Goal: Task Accomplishment & Management: Complete application form

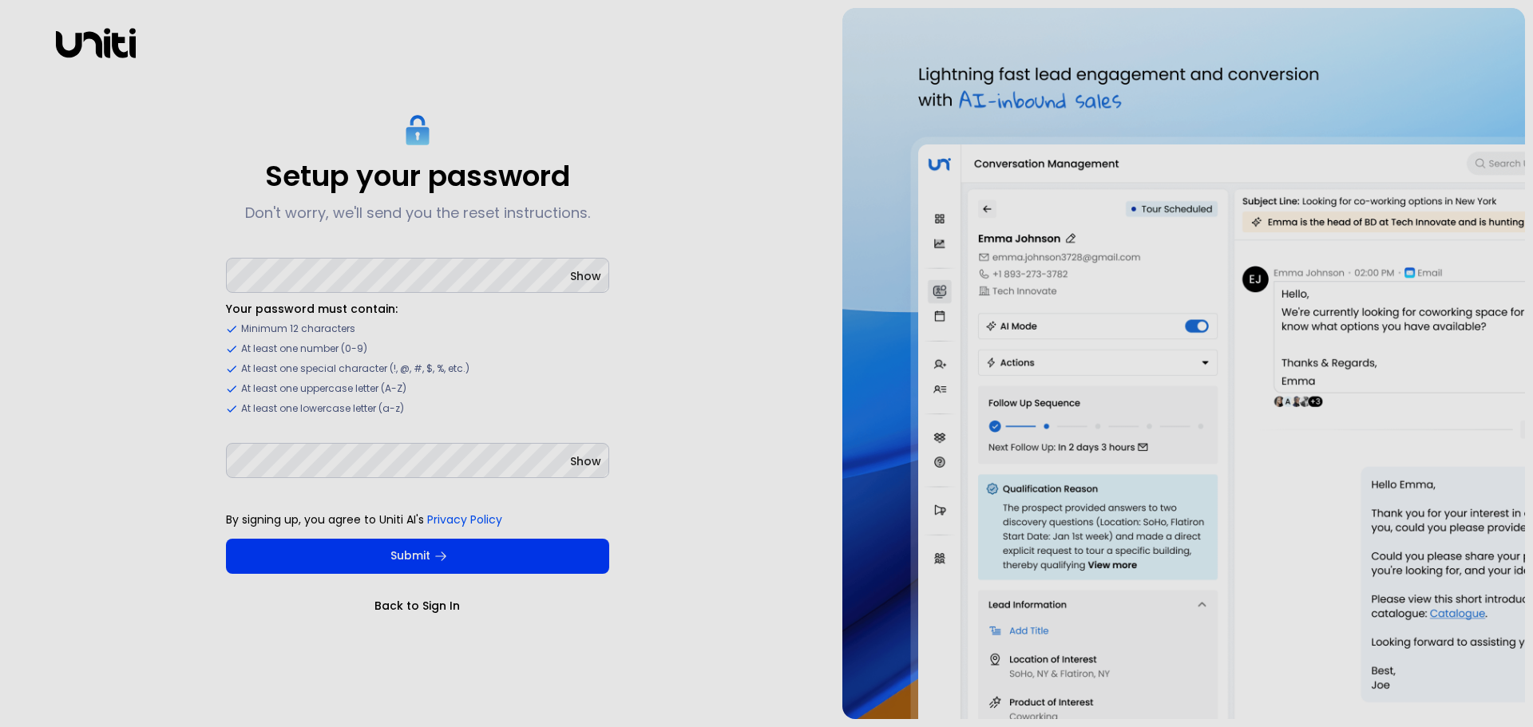
click at [592, 284] on div "Show" at bounding box center [585, 276] width 31 height 19
click at [580, 276] on span "Show" at bounding box center [585, 276] width 31 height 16
click at [584, 460] on span "Show" at bounding box center [585, 461] width 31 height 16
click at [495, 398] on ul "Your password must contain: Minimum 12 characters At least one number (0-9) At …" at bounding box center [417, 358] width 383 height 115
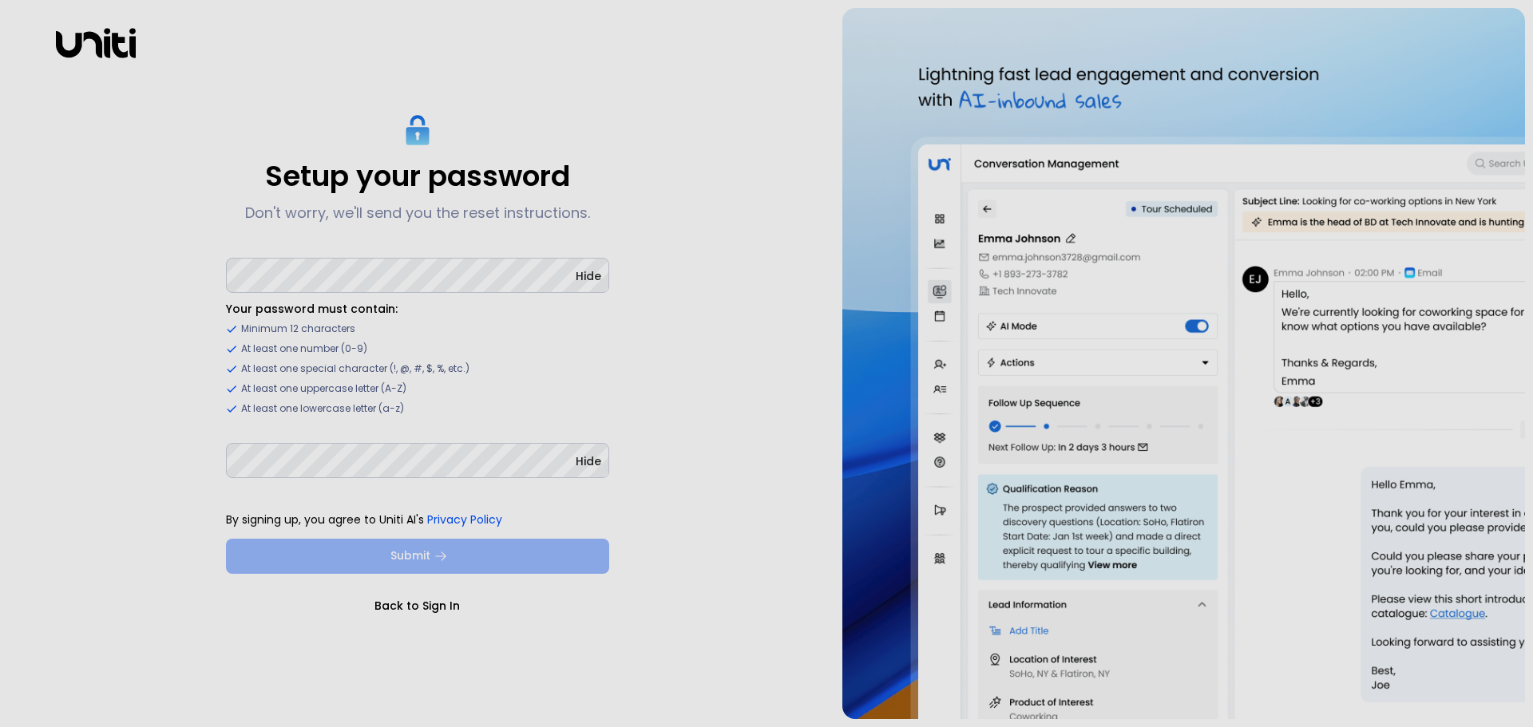
click at [428, 558] on button "Submit" at bounding box center [417, 556] width 383 height 35
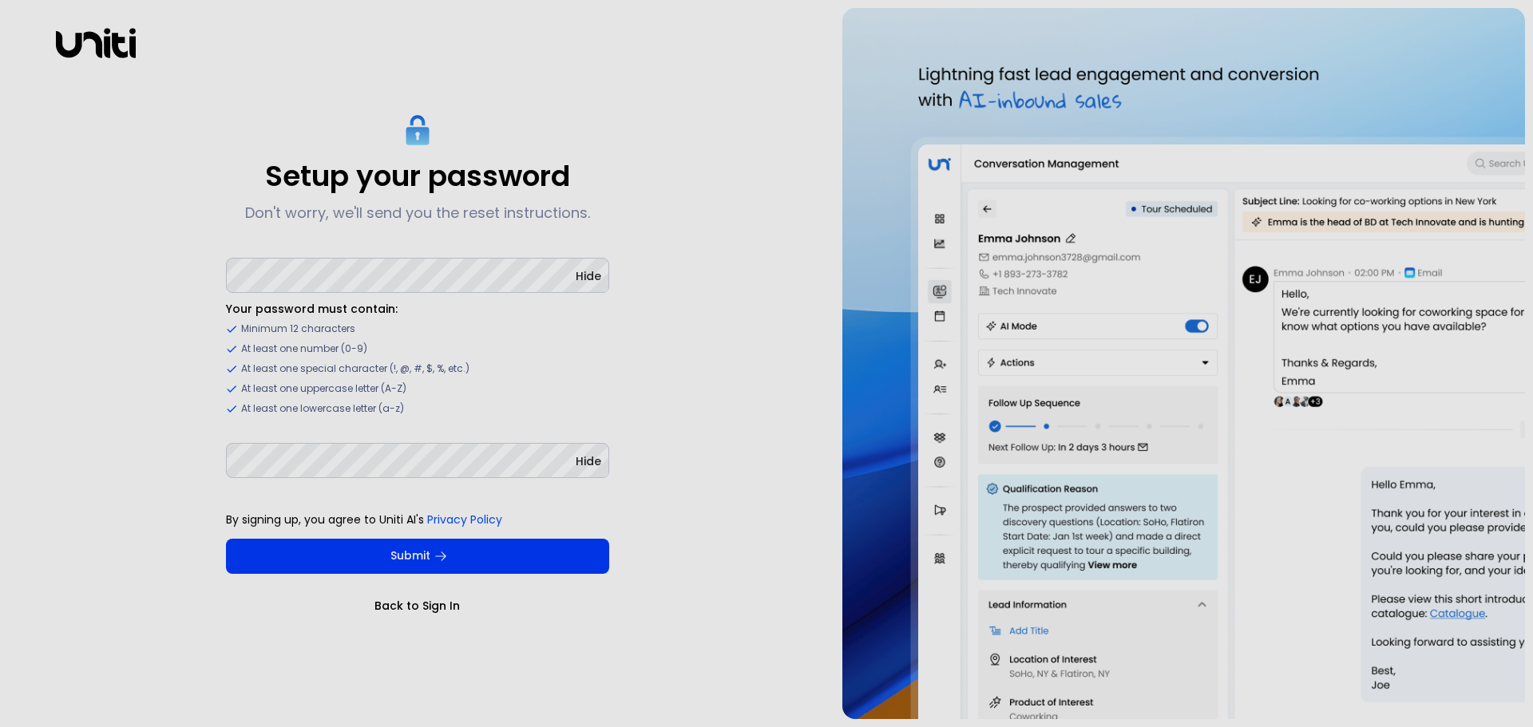
click at [746, 438] on div "Setup your password Don't worry, we'll send you the reset instructions. Hide Yo…" at bounding box center [417, 363] width 818 height 711
click at [581, 280] on span "Show" at bounding box center [585, 276] width 31 height 16
click at [588, 465] on span "Show" at bounding box center [585, 461] width 31 height 16
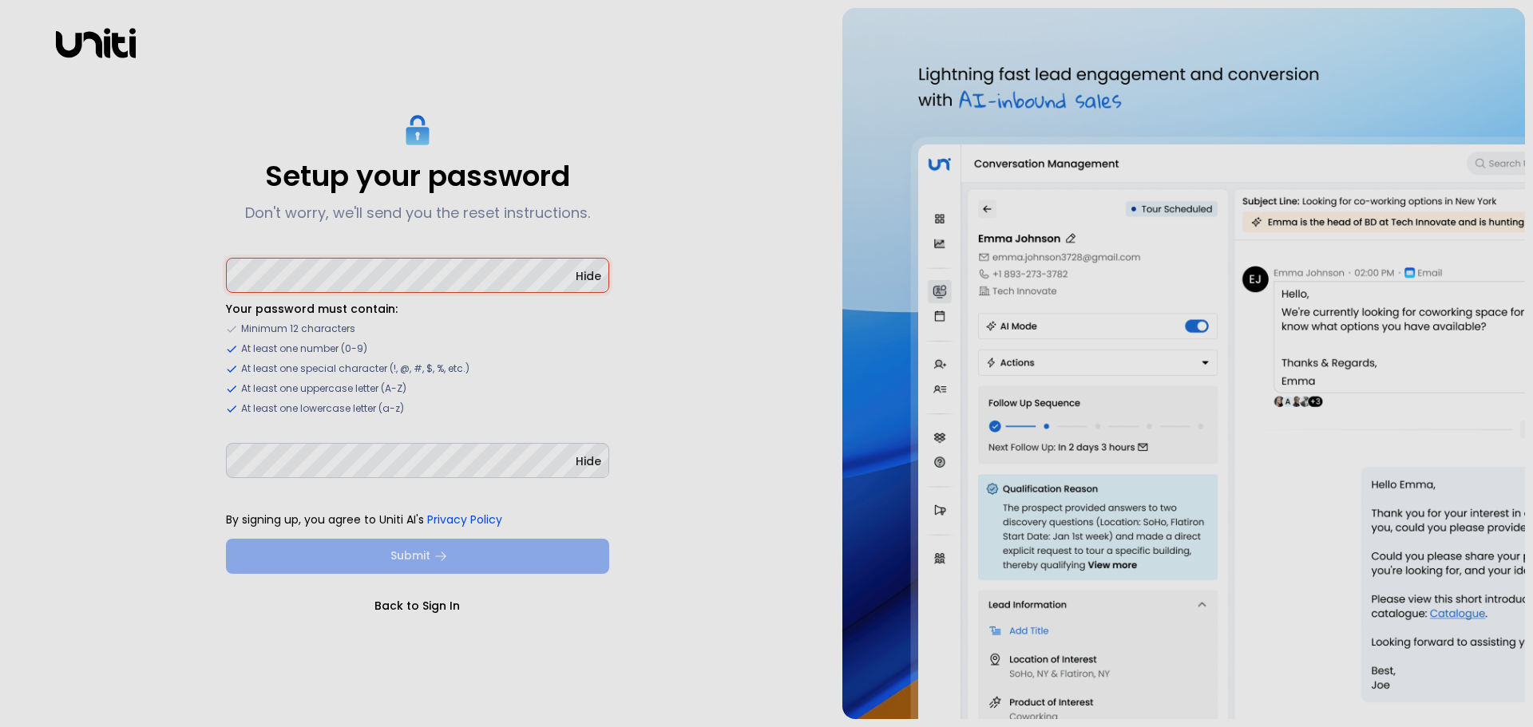
click at [501, 561] on button "Submit" at bounding box center [417, 556] width 383 height 35
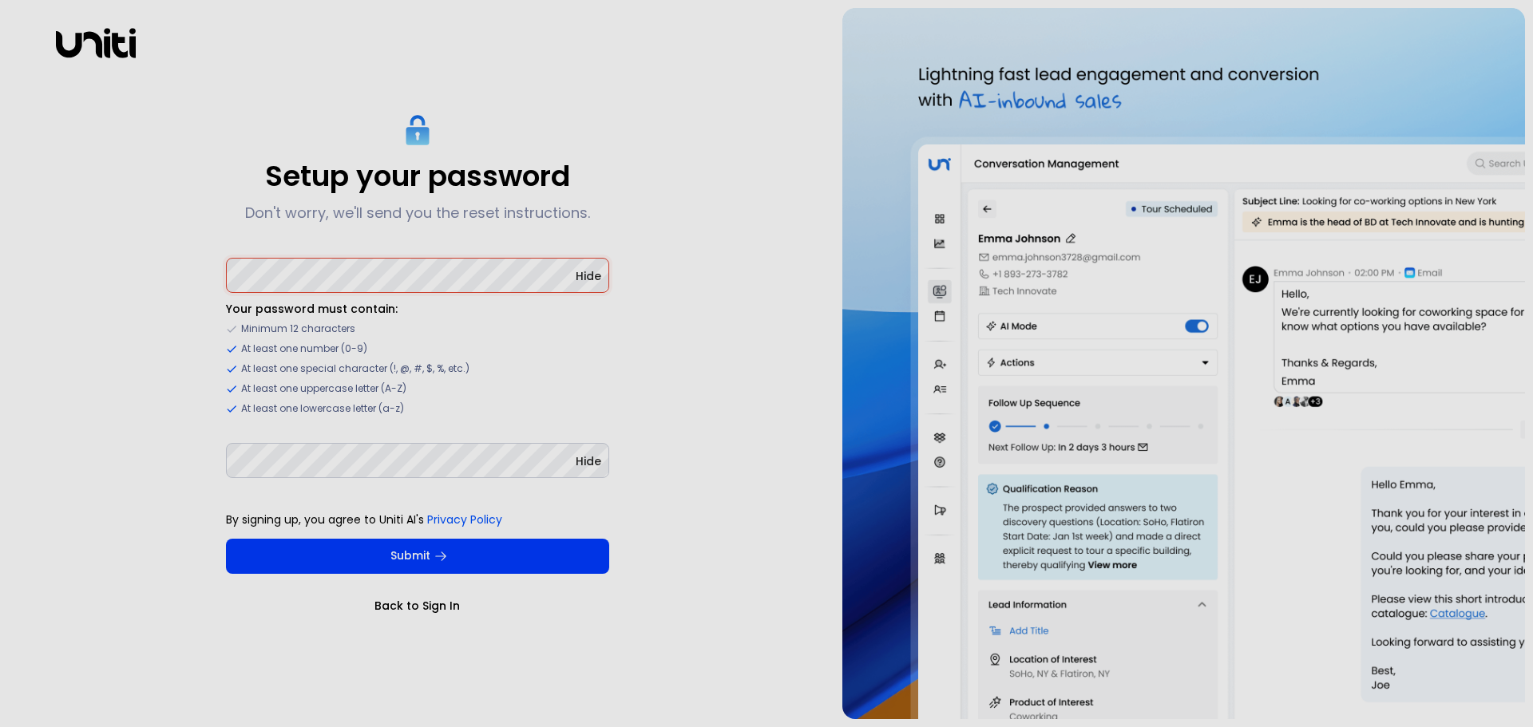
click at [655, 523] on div "Setup your password Don't worry, we'll send you the reset instructions. Hide Yo…" at bounding box center [417, 363] width 818 height 711
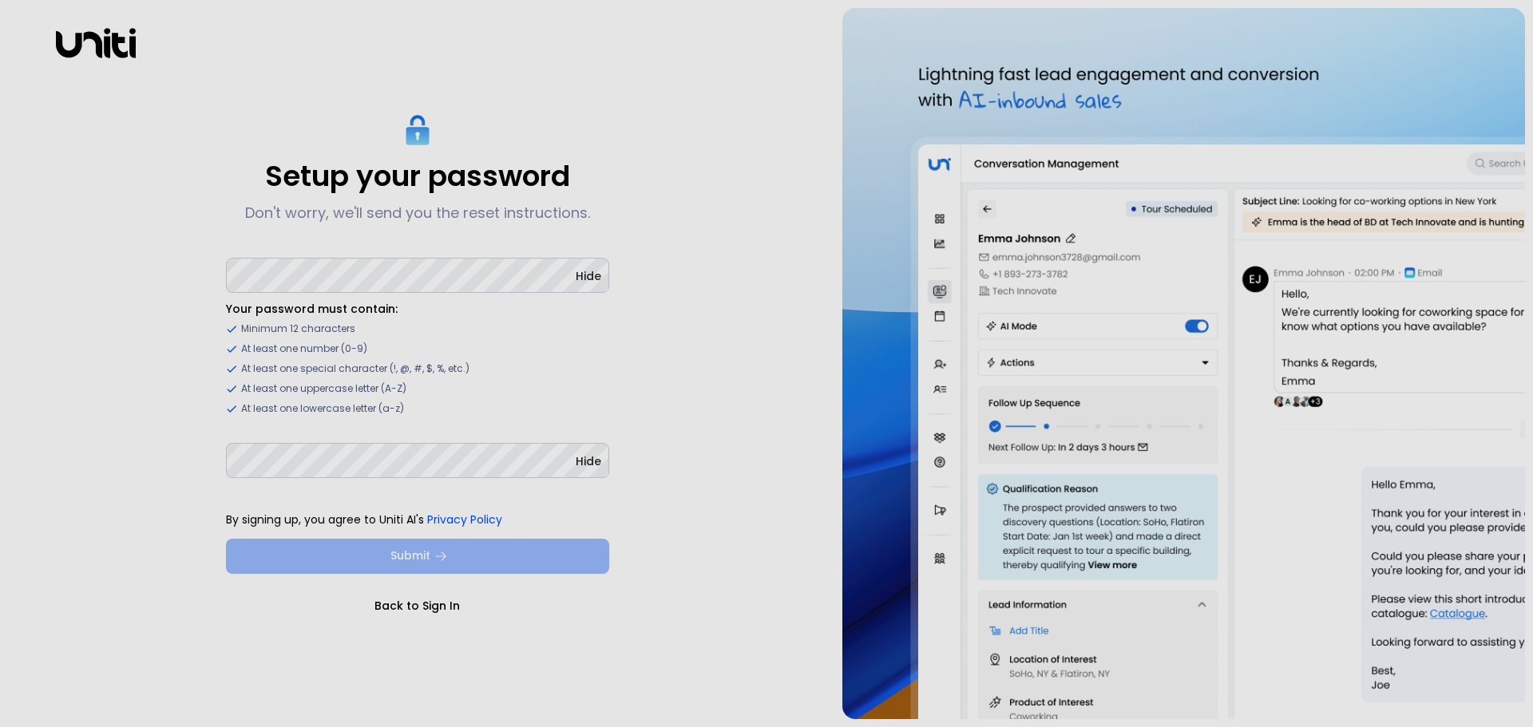
click at [366, 559] on button "Submit" at bounding box center [417, 556] width 383 height 35
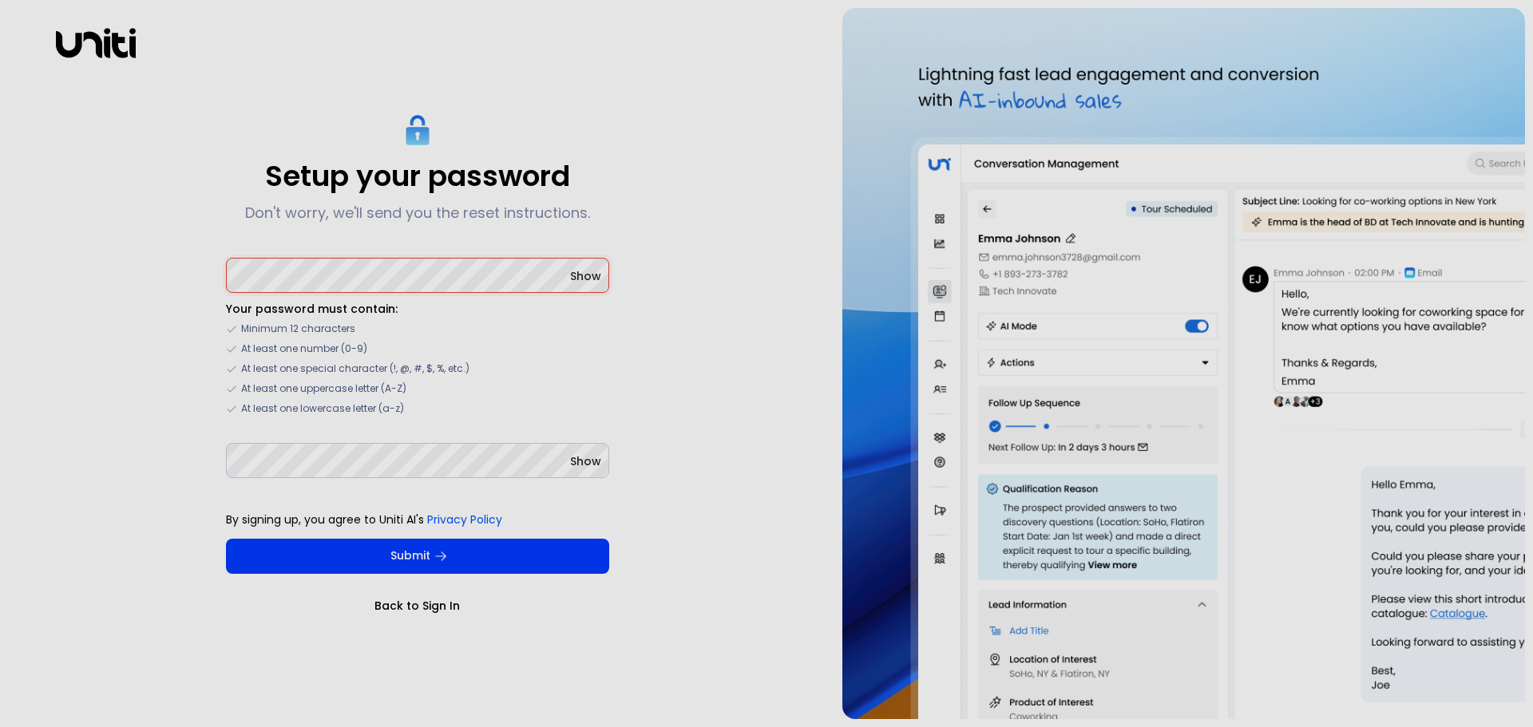
click at [592, 279] on span "Show" at bounding box center [585, 276] width 31 height 16
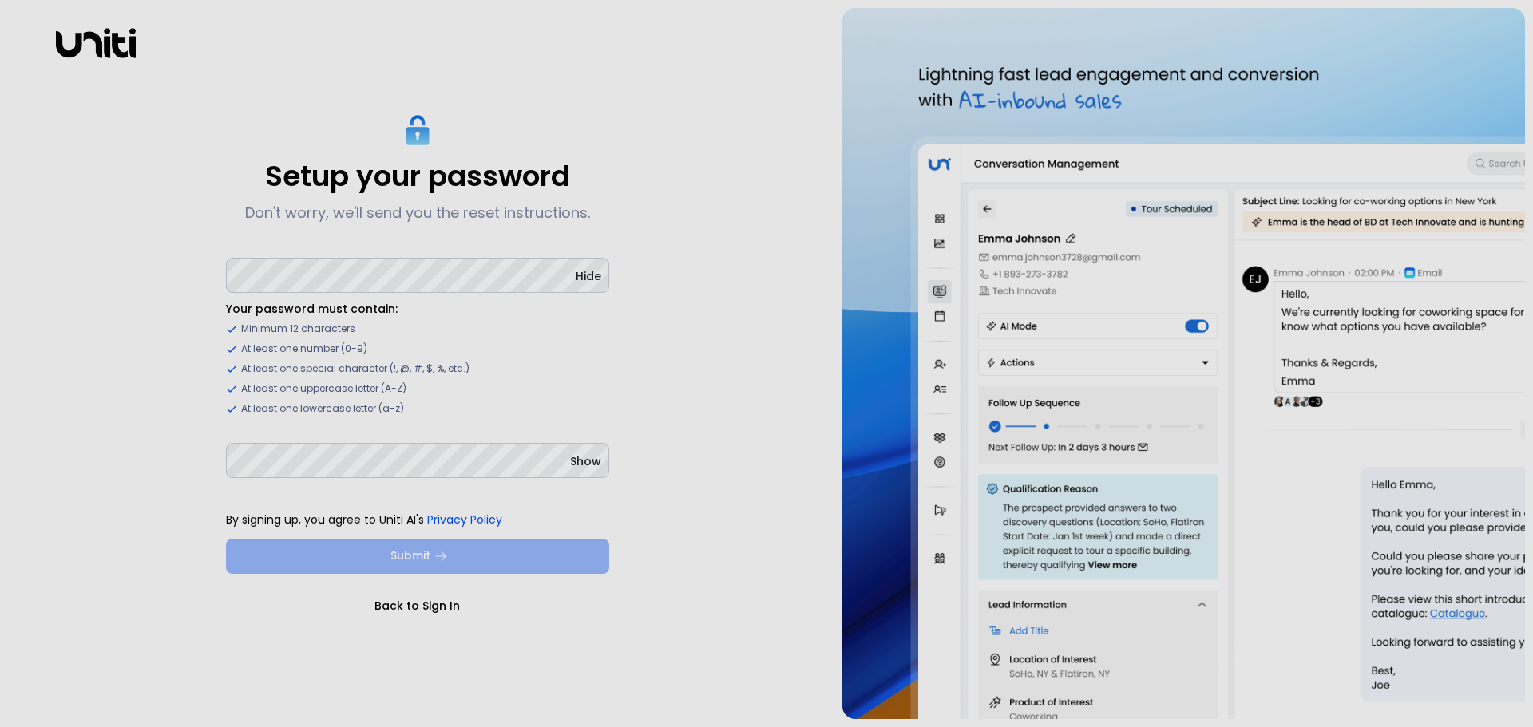
click at [481, 550] on button "Submit" at bounding box center [417, 556] width 383 height 35
